Goal: Information Seeking & Learning: Check status

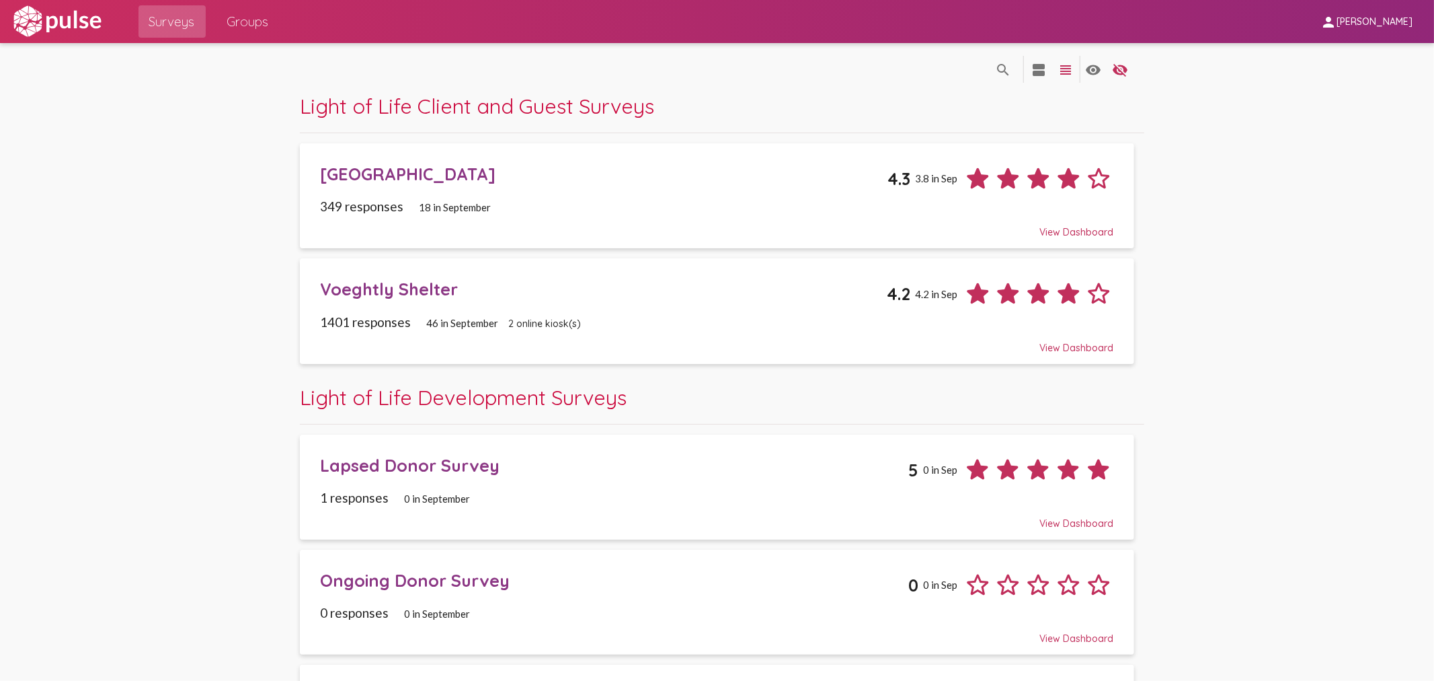
click at [420, 205] on span "18 in September" at bounding box center [455, 207] width 72 height 12
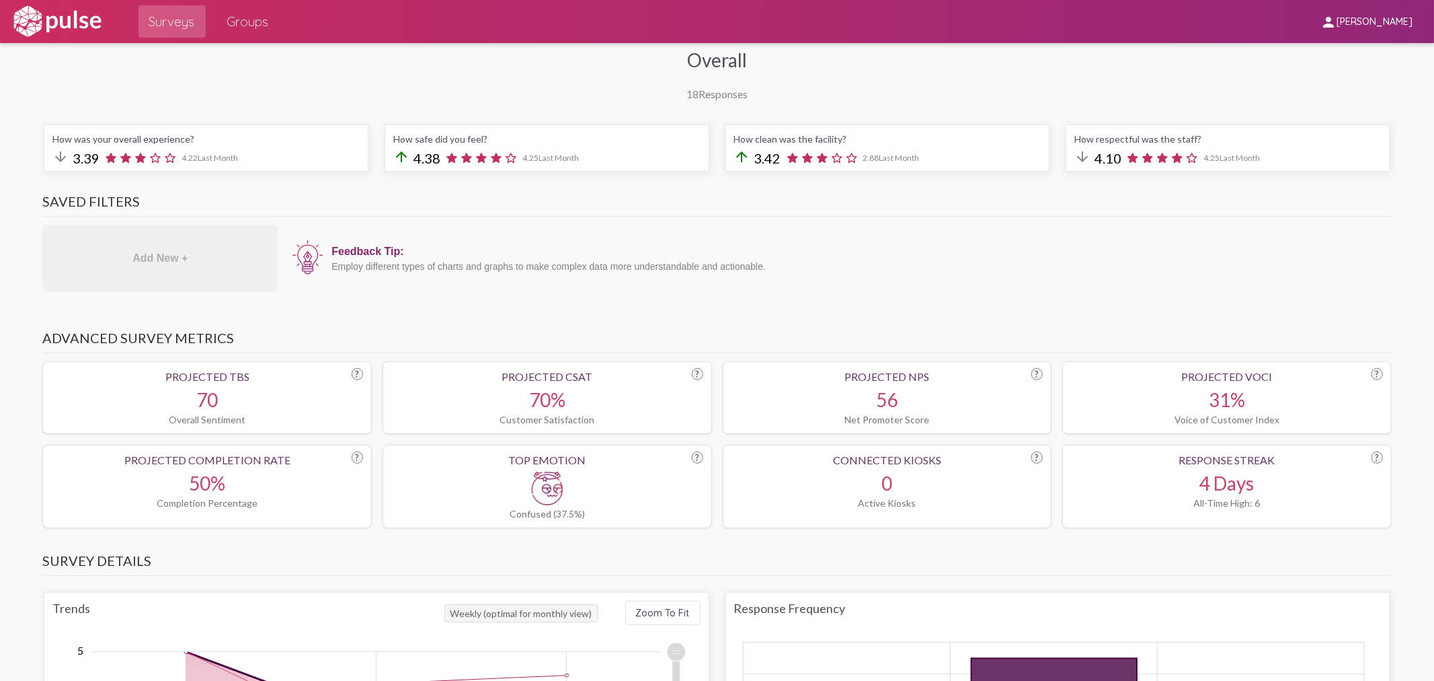
scroll to position [224, 0]
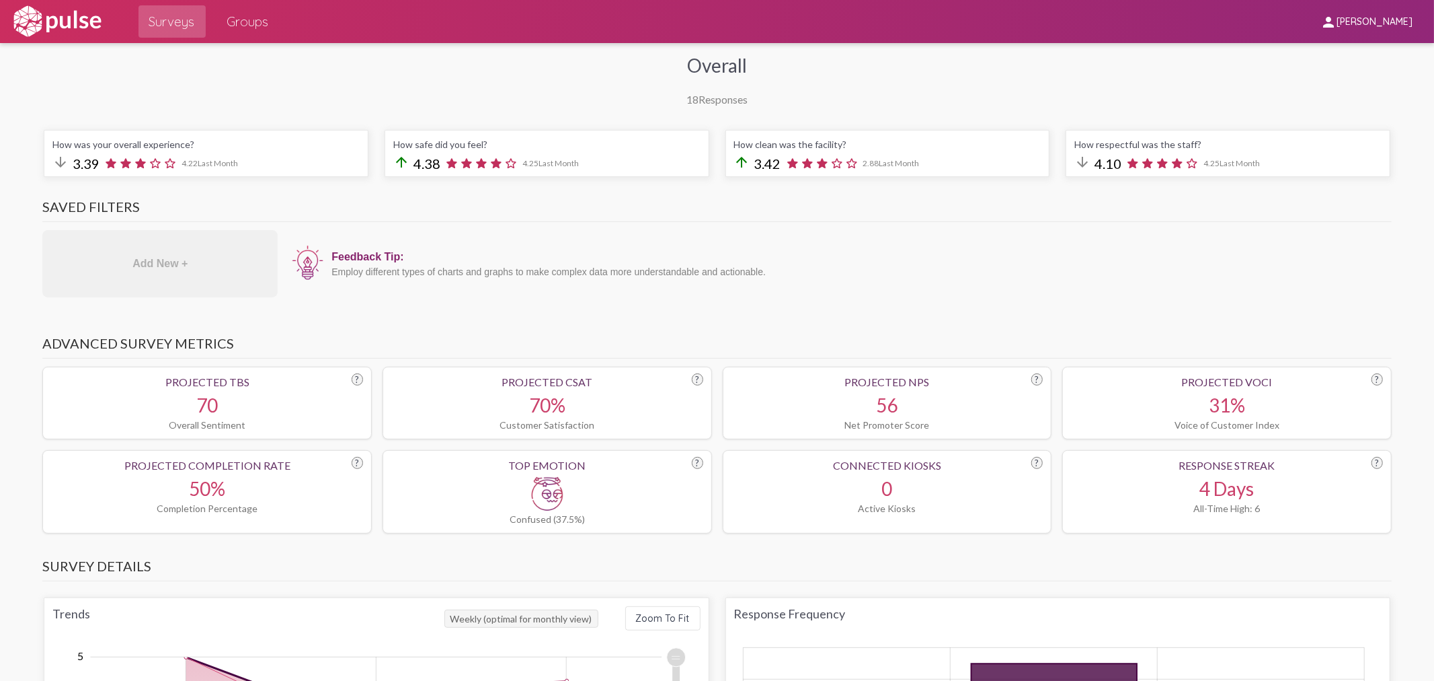
click at [184, 24] on span "Surveys" at bounding box center [172, 21] width 46 height 24
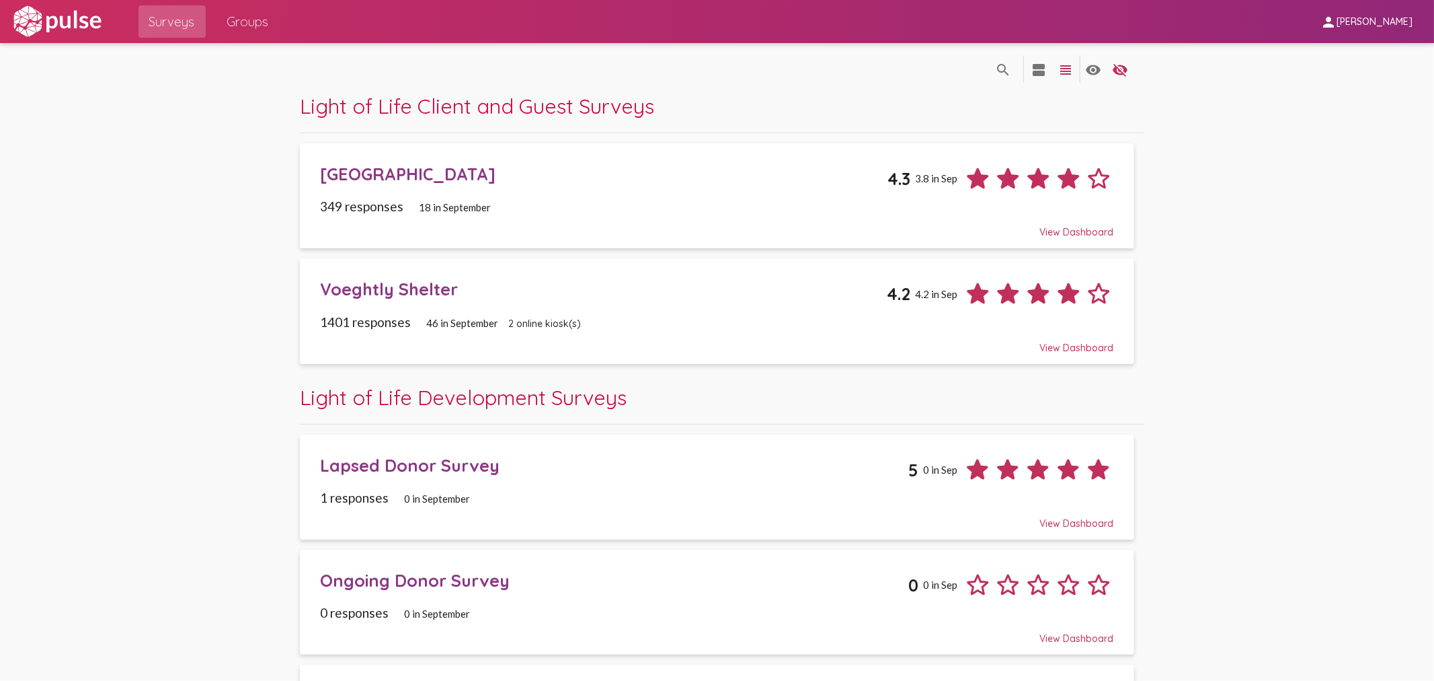
click at [416, 289] on div "Voeghtly Shelter" at bounding box center [603, 288] width 566 height 21
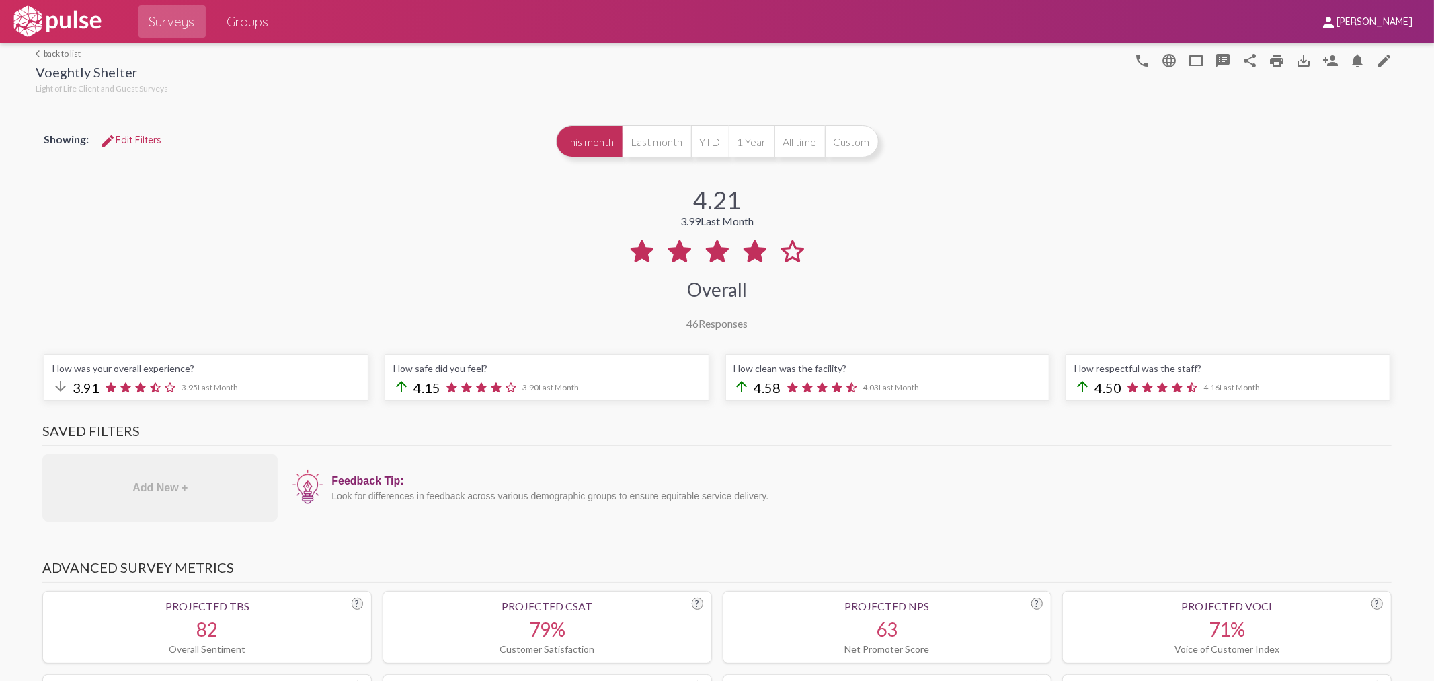
click at [167, 11] on span "Surveys" at bounding box center [172, 21] width 46 height 24
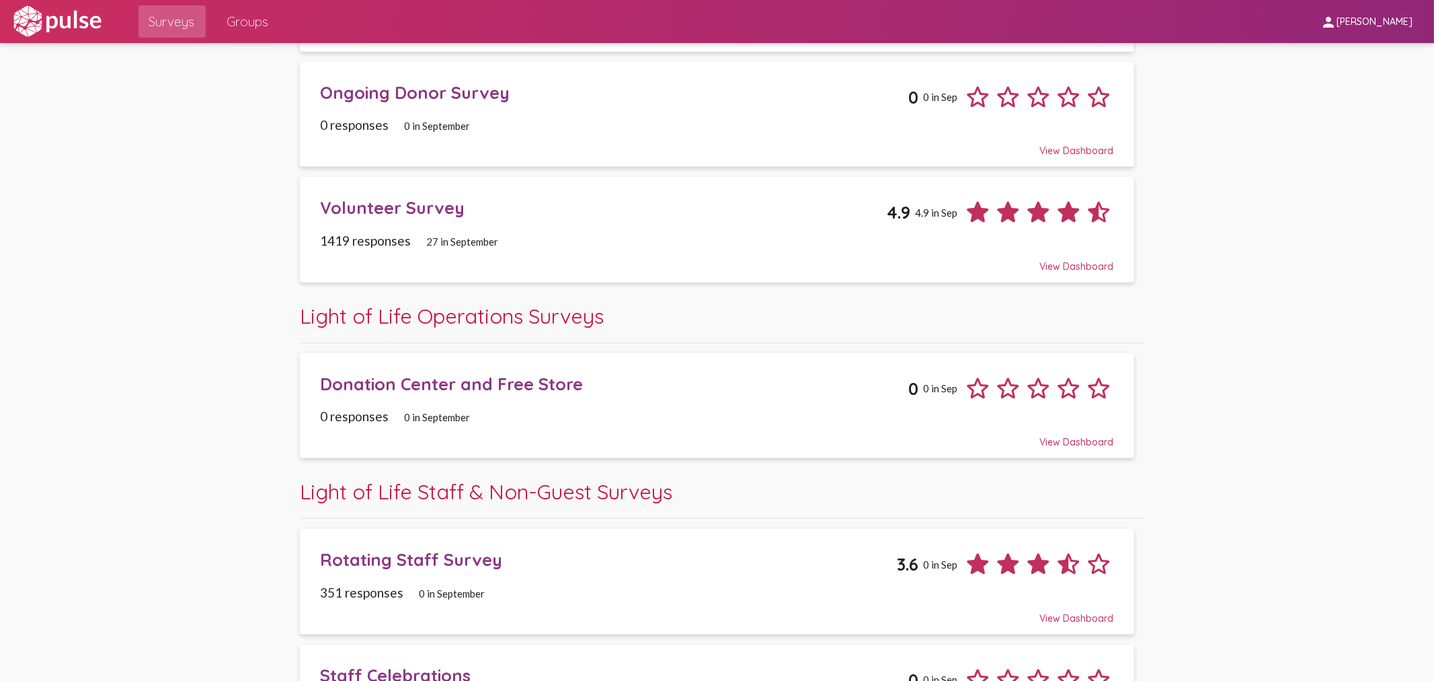
scroll to position [522, 0]
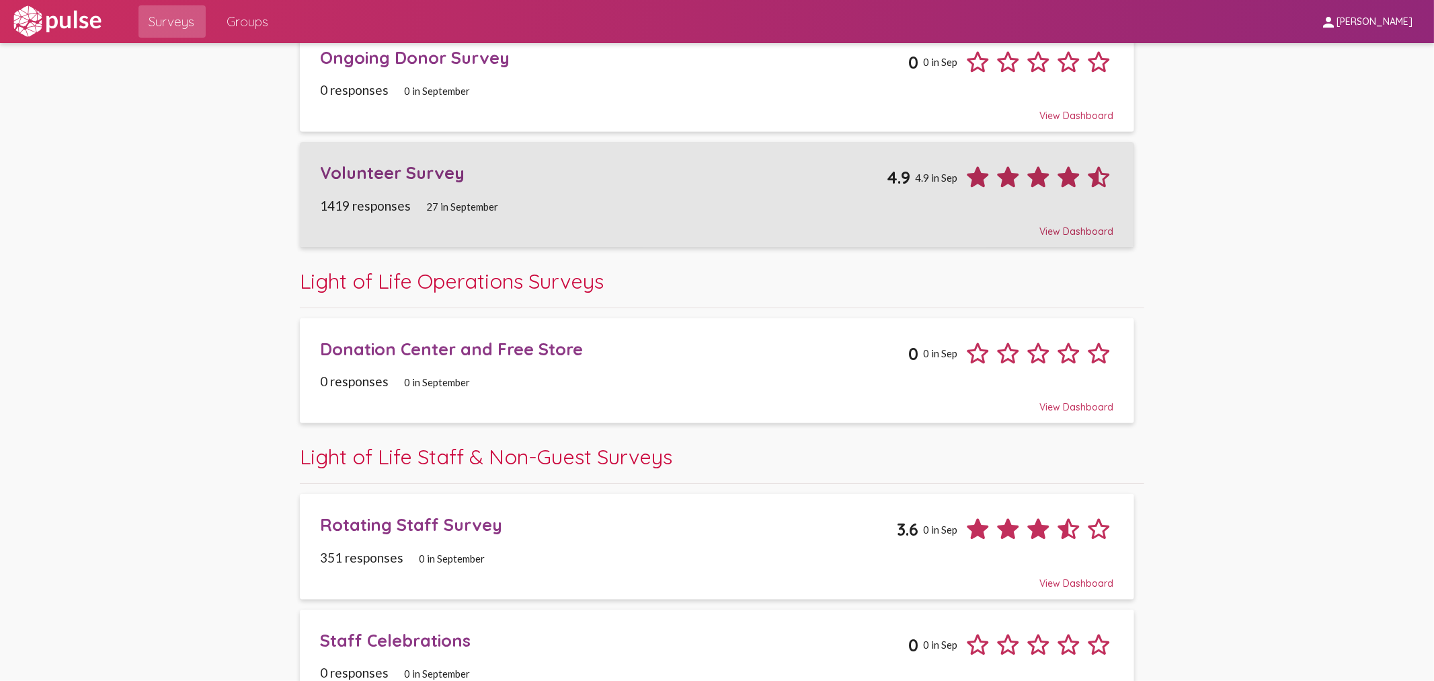
click at [401, 218] on div "View Dashboard" at bounding box center [716, 225] width 793 height 24
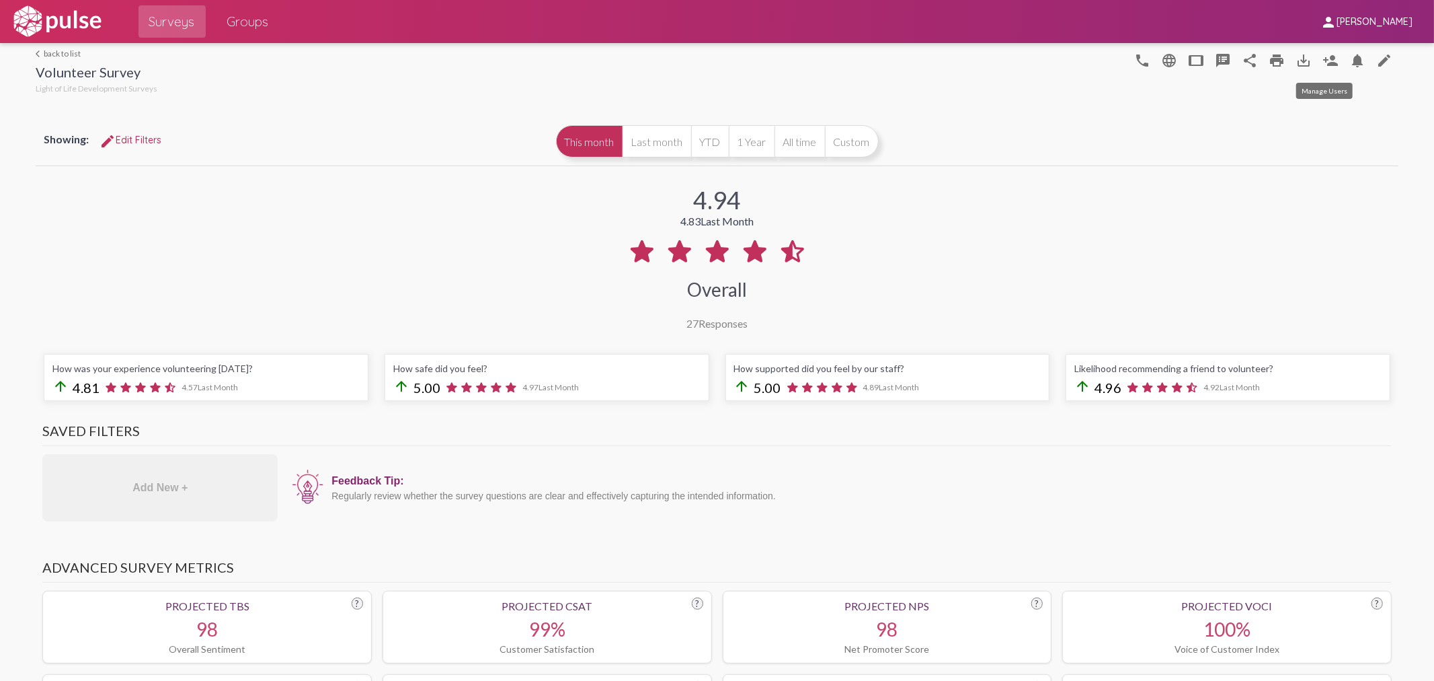
click at [1323, 61] on mat-icon "person_add" at bounding box center [1331, 60] width 16 height 16
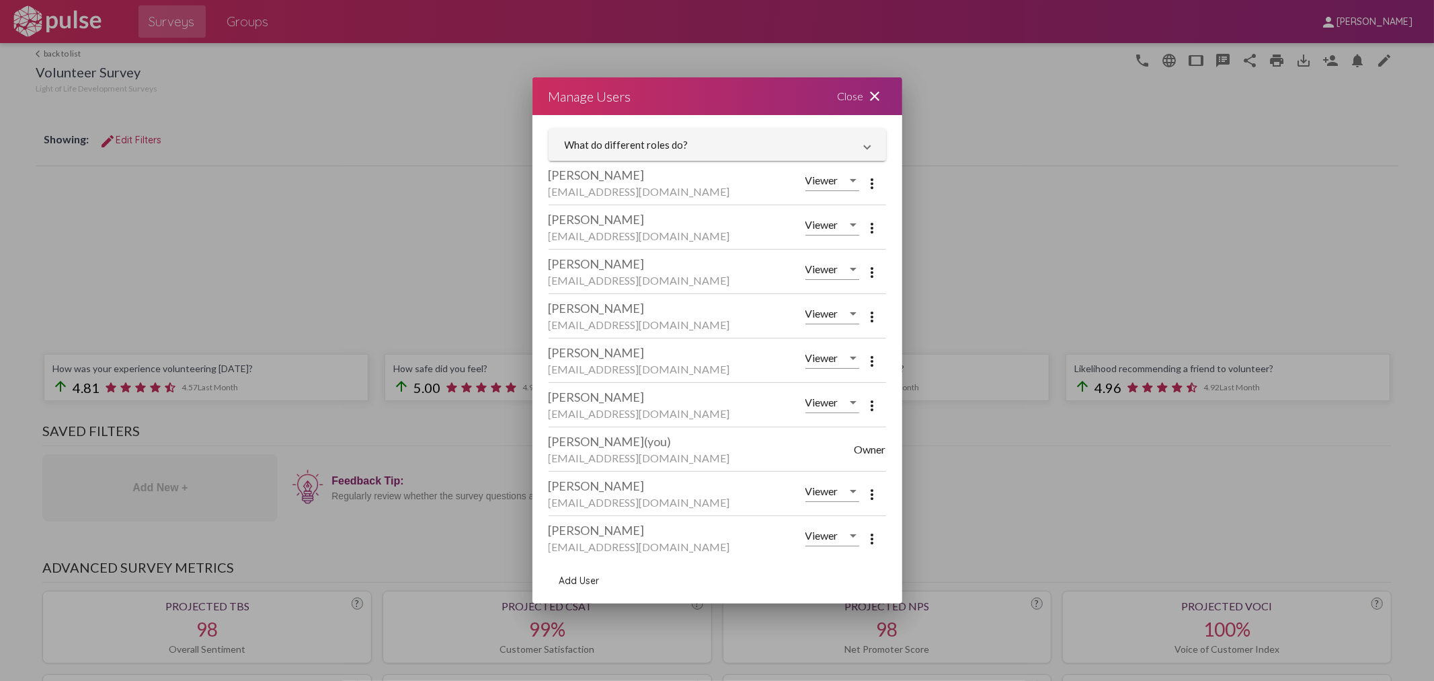
click at [878, 95] on mat-icon "close" at bounding box center [875, 96] width 16 height 16
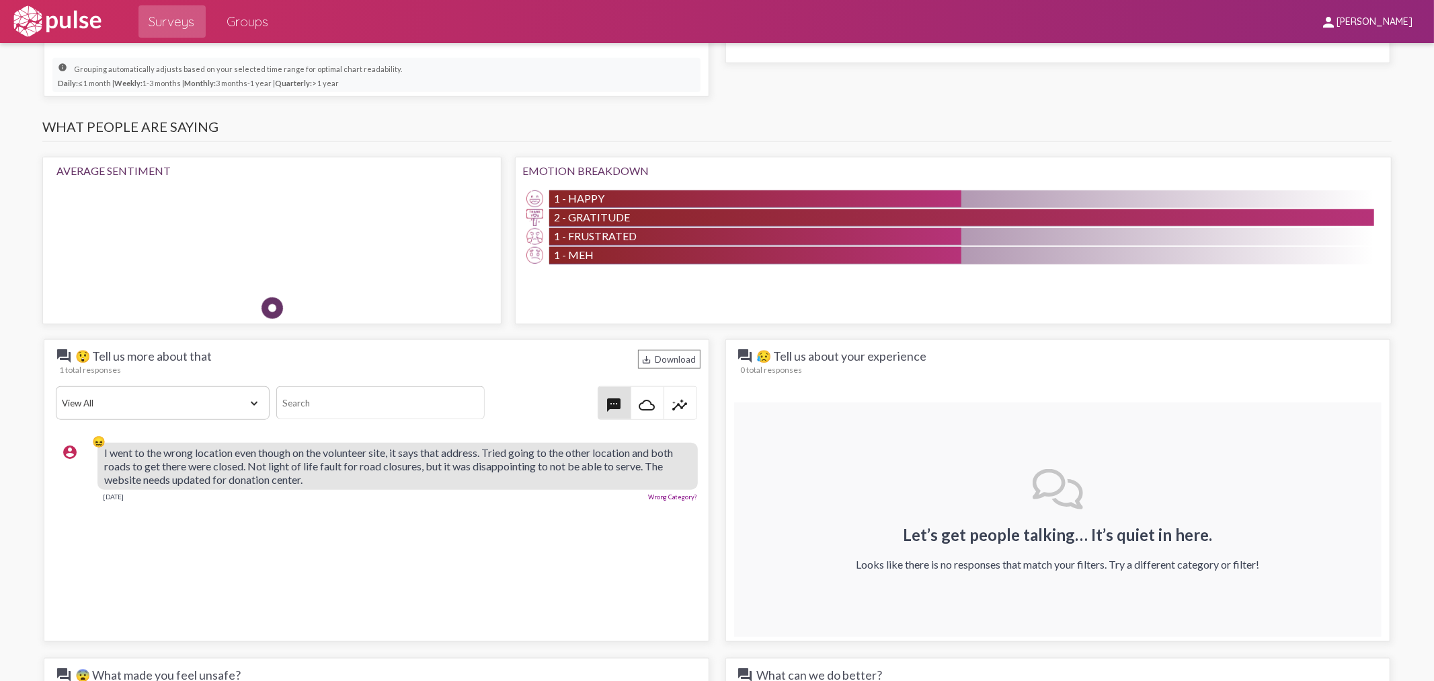
scroll to position [1064, 0]
